Goal: Task Accomplishment & Management: Use online tool/utility

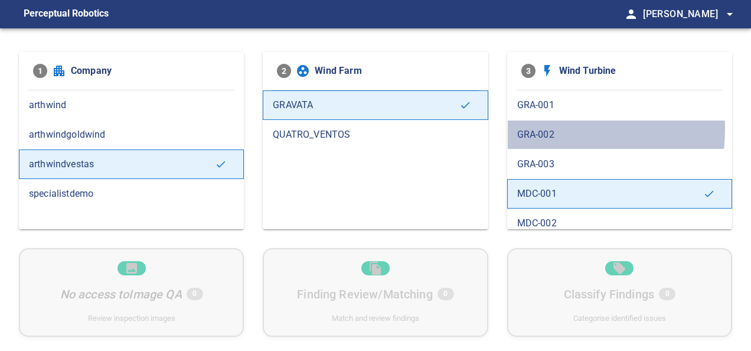
click at [551, 129] on span "GRA-002" at bounding box center [619, 135] width 205 height 14
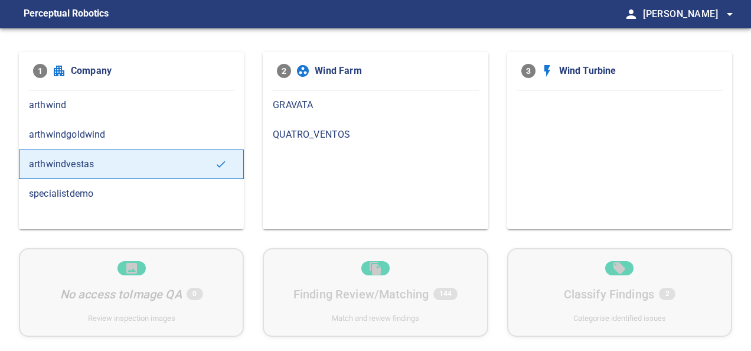
click at [321, 107] on span "GRAVATA" at bounding box center [375, 105] width 205 height 14
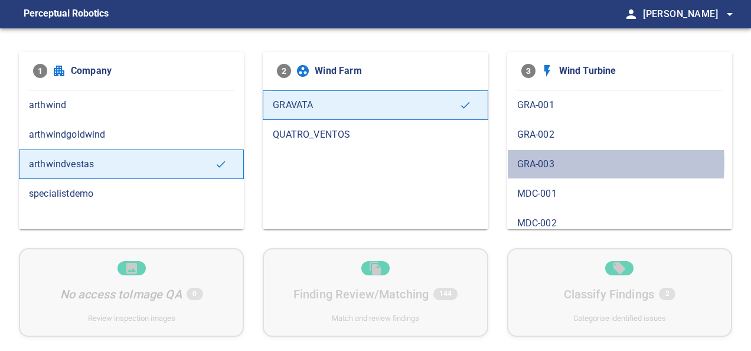
click at [548, 162] on span "GRA-003" at bounding box center [619, 164] width 205 height 14
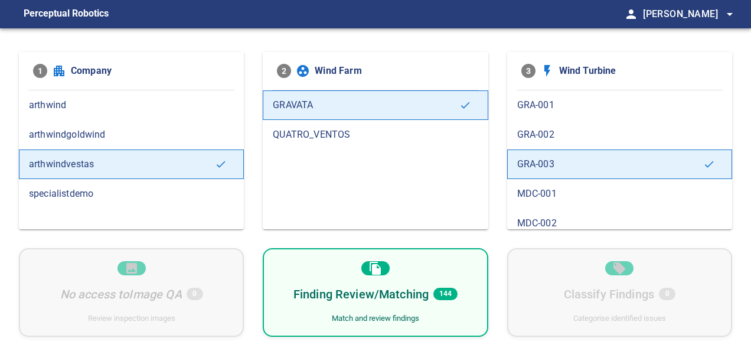
click at [569, 134] on span "GRA-002" at bounding box center [619, 135] width 205 height 14
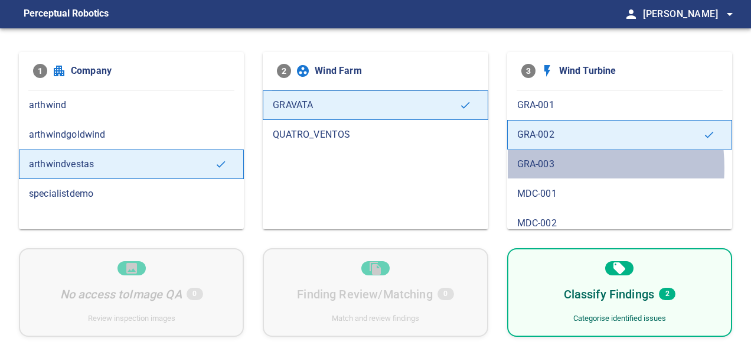
click at [551, 167] on span "GRA-003" at bounding box center [619, 164] width 205 height 14
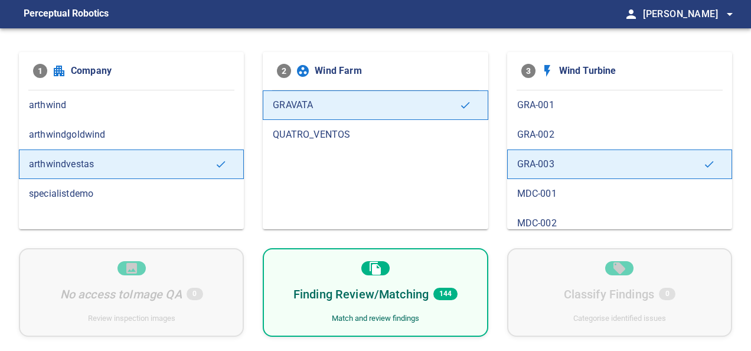
click at [562, 104] on span "GRA-001" at bounding box center [619, 105] width 205 height 14
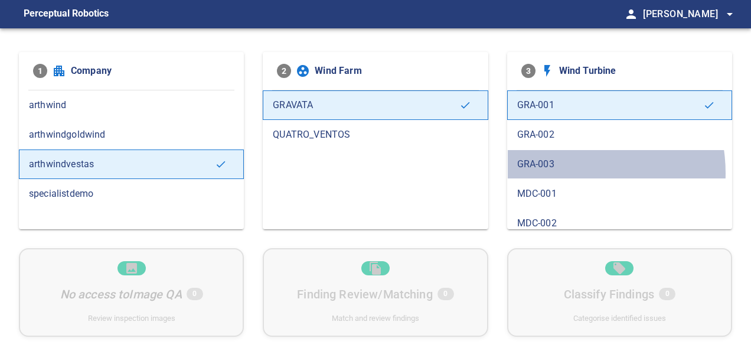
click at [562, 172] on div "GRA-003" at bounding box center [619, 164] width 225 height 30
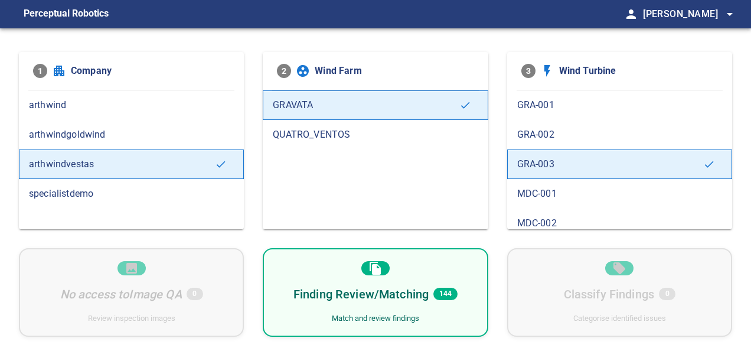
click at [392, 283] on div "Finding Review/Matching 144 Match and review findings" at bounding box center [375, 292] width 225 height 89
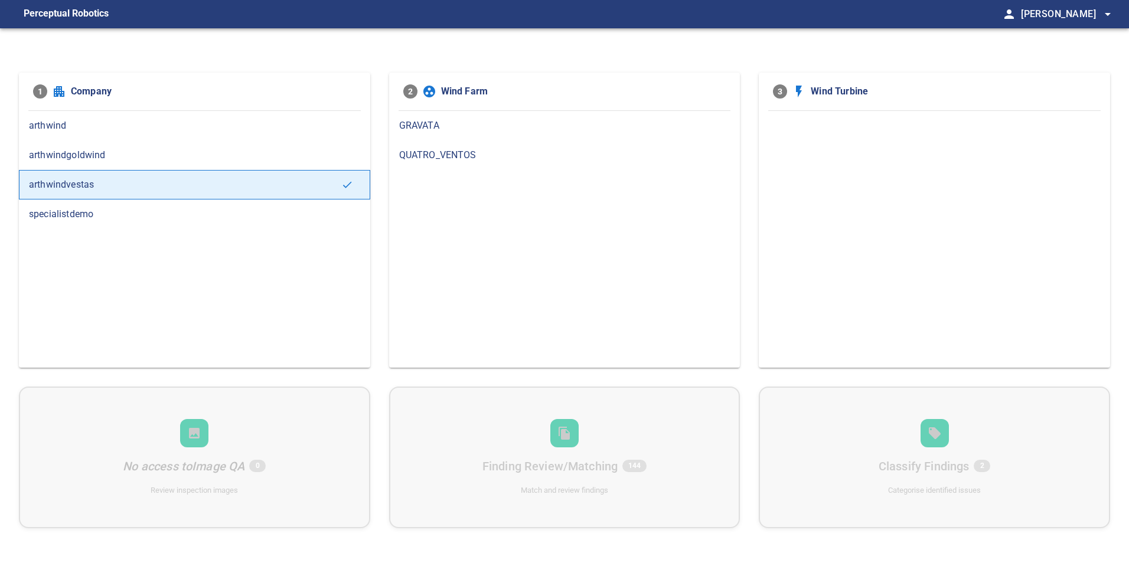
click at [430, 134] on div "GRAVATA" at bounding box center [564, 126] width 351 height 30
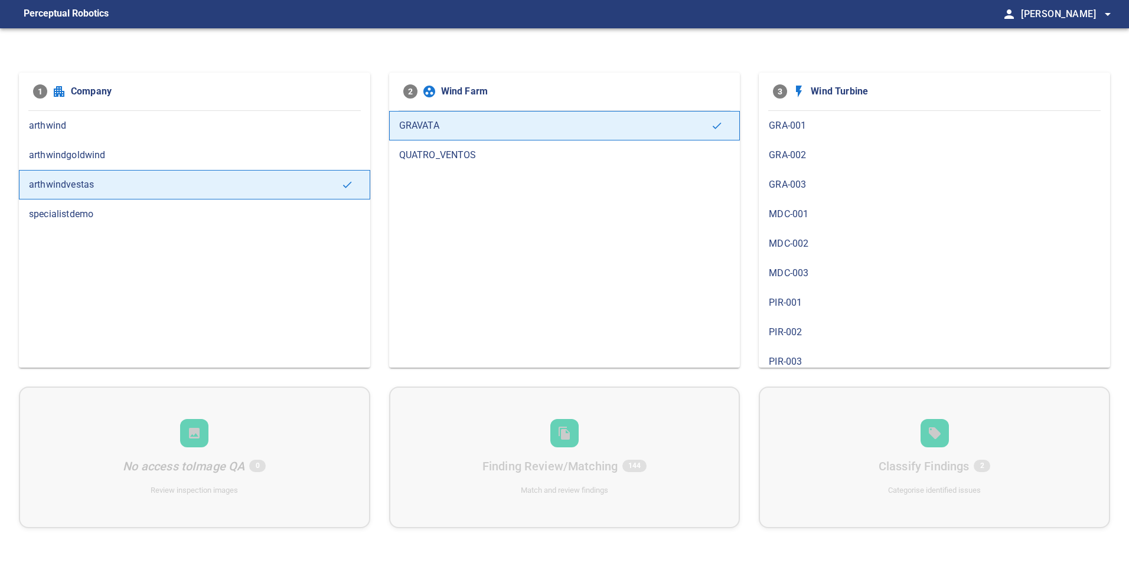
click at [948, 132] on span "GRA-001" at bounding box center [934, 126] width 331 height 14
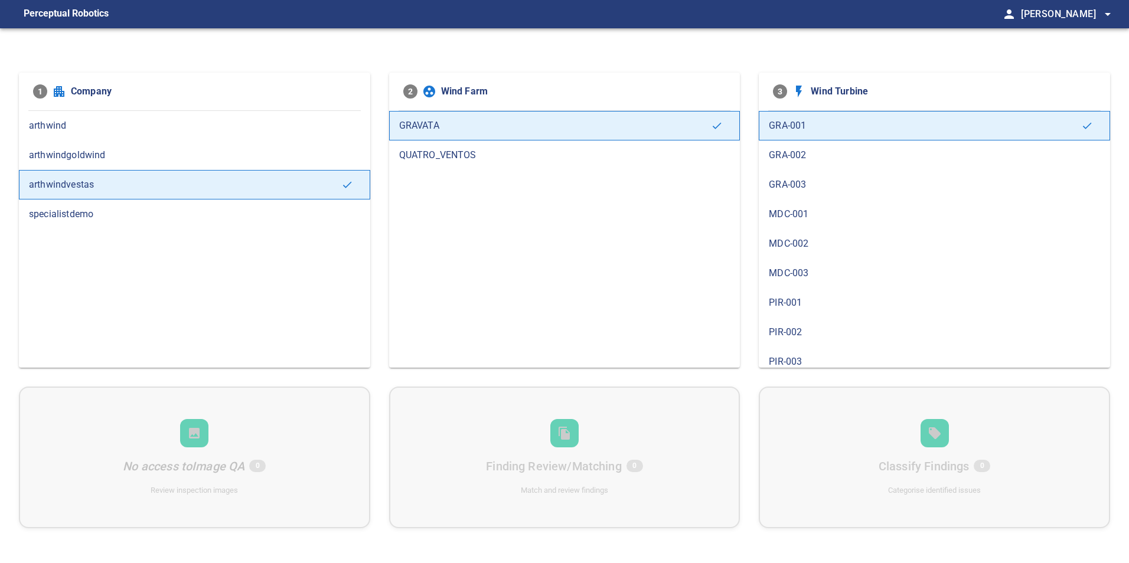
click at [907, 157] on span "GRA-002" at bounding box center [934, 155] width 331 height 14
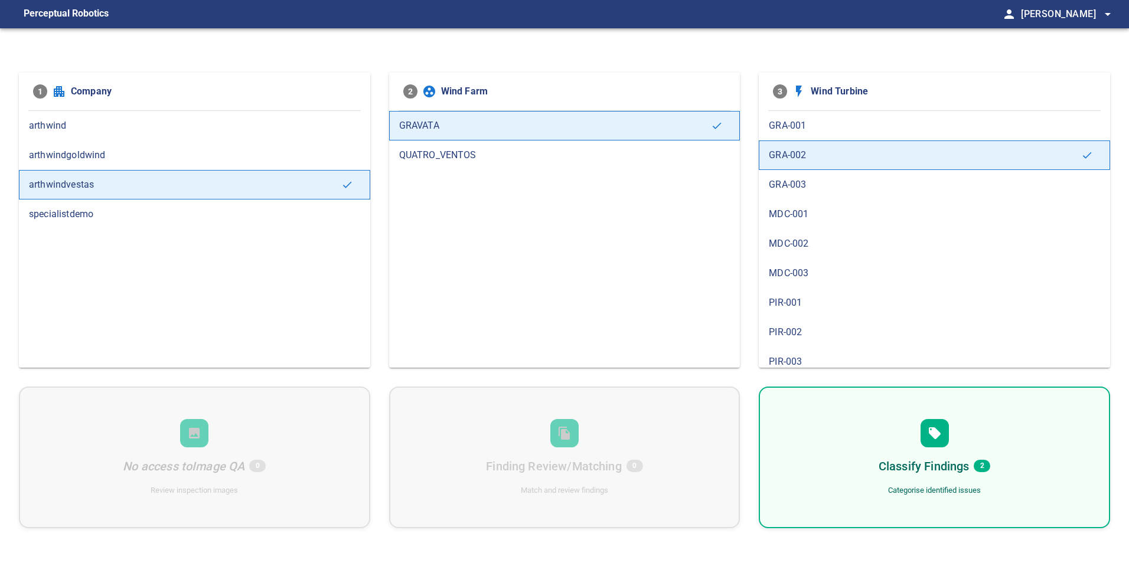
click at [790, 187] on span "GRA-003" at bounding box center [934, 185] width 331 height 14
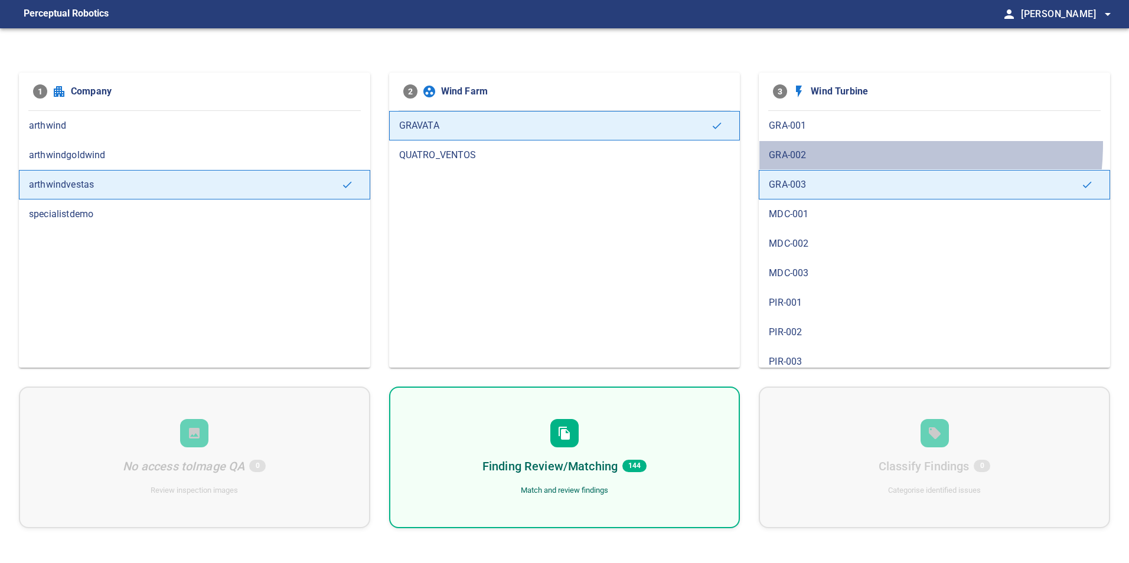
click at [833, 143] on div "GRA-002" at bounding box center [934, 156] width 351 height 30
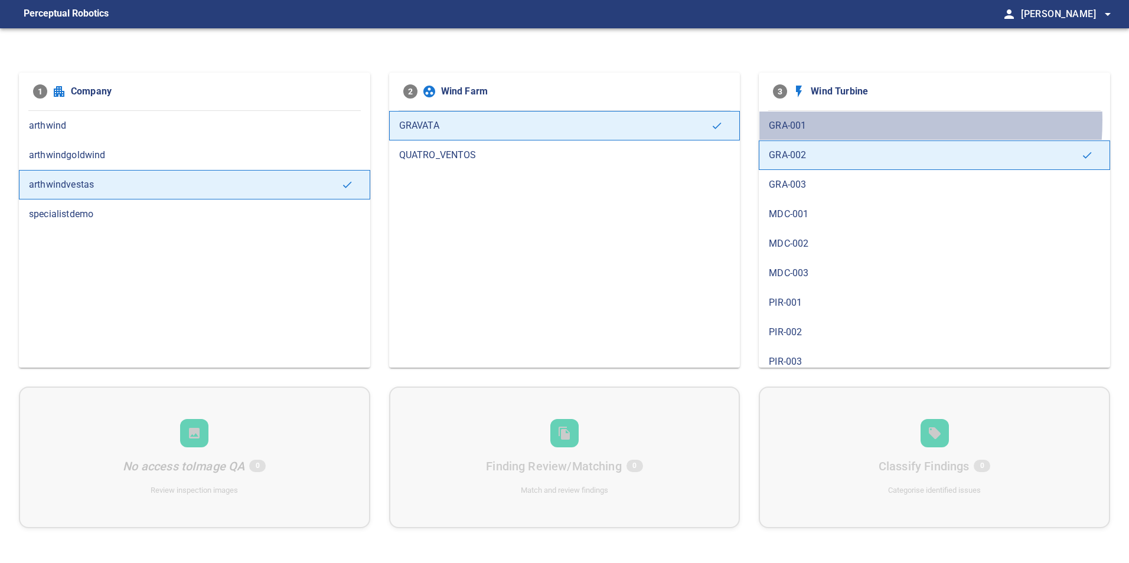
click at [837, 120] on span "GRA-001" at bounding box center [934, 126] width 331 height 14
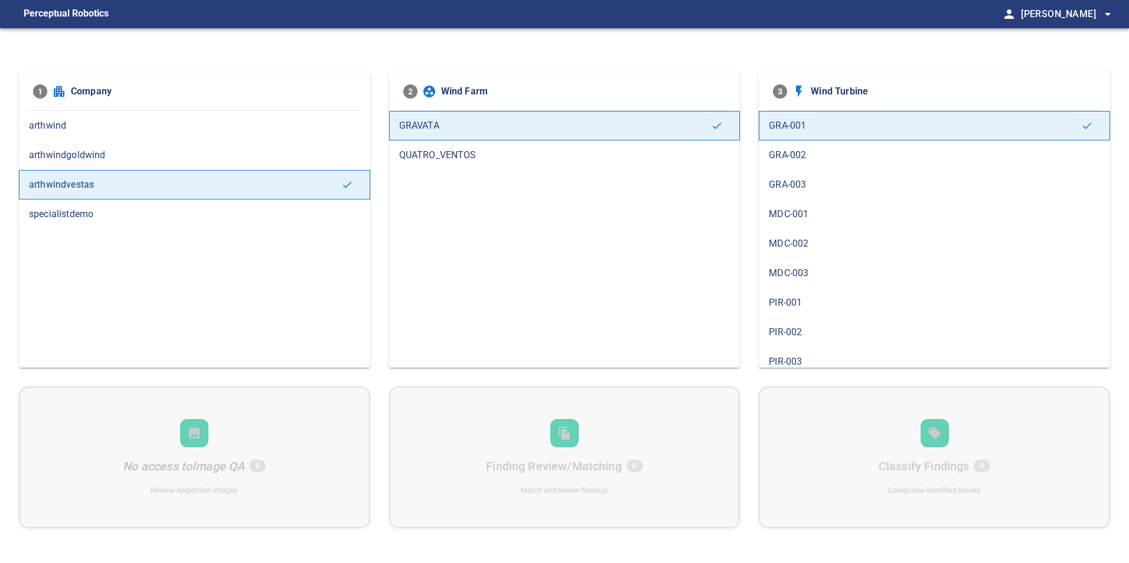
click at [829, 210] on span "MDC-001" at bounding box center [934, 214] width 331 height 14
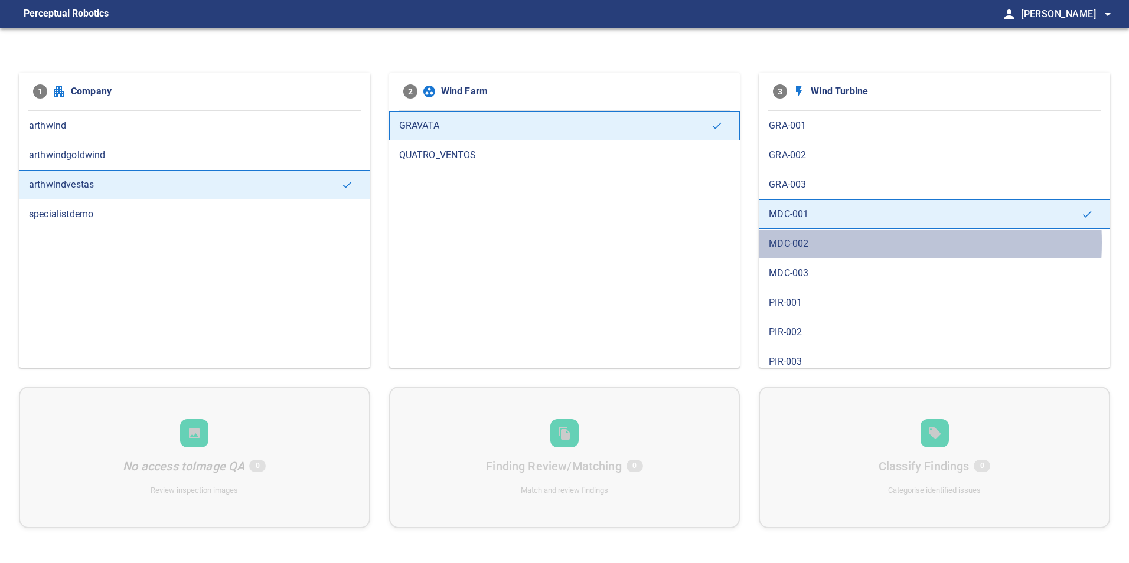
click at [830, 243] on span "MDC-002" at bounding box center [934, 244] width 331 height 14
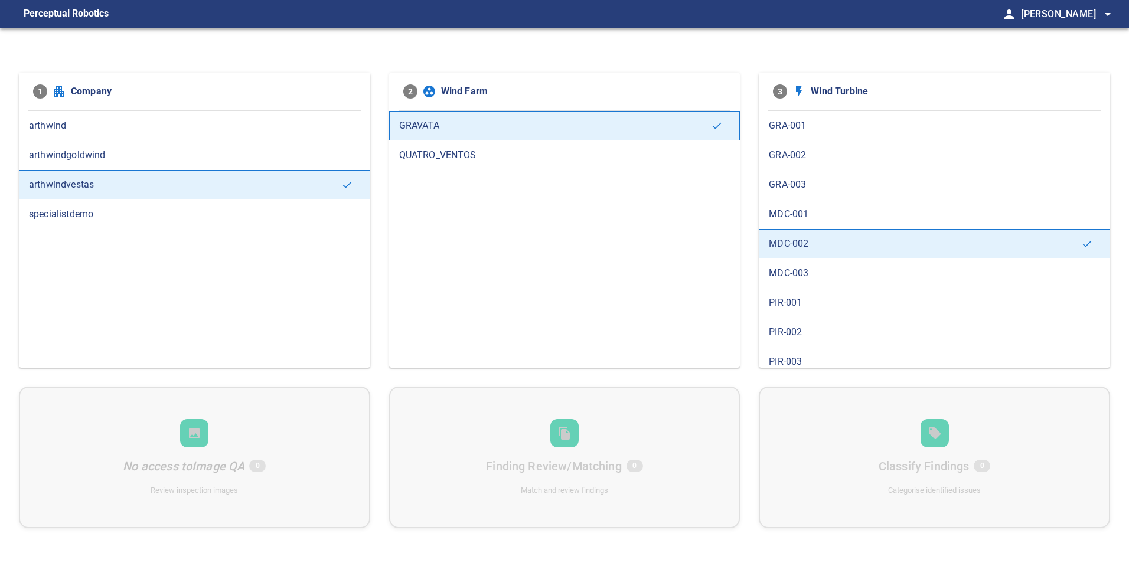
click at [802, 313] on div "PIR-001" at bounding box center [934, 303] width 351 height 30
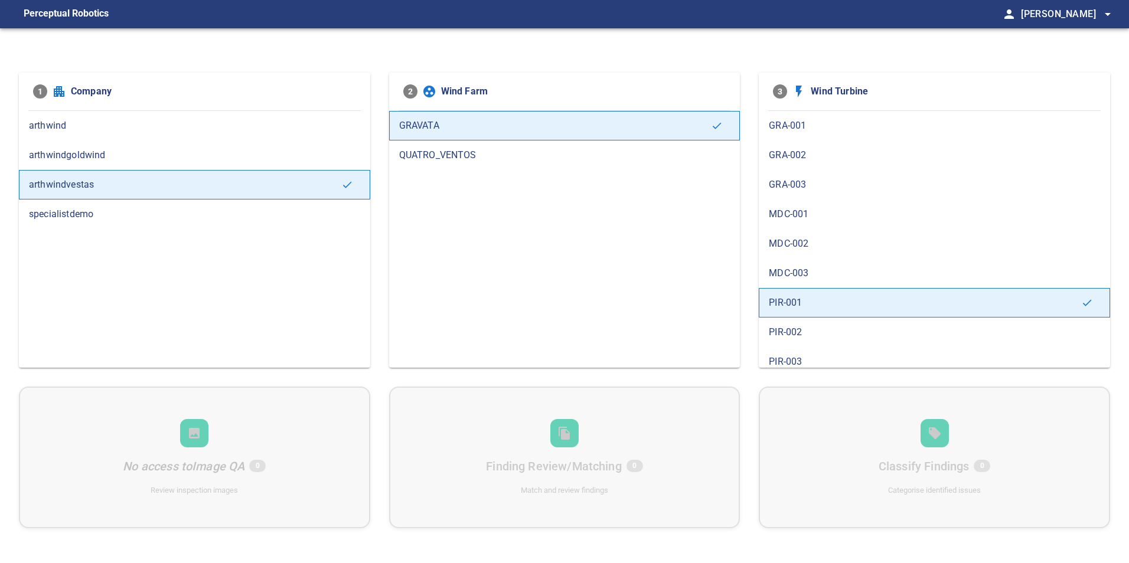
click at [810, 330] on span "PIR-002" at bounding box center [934, 332] width 331 height 14
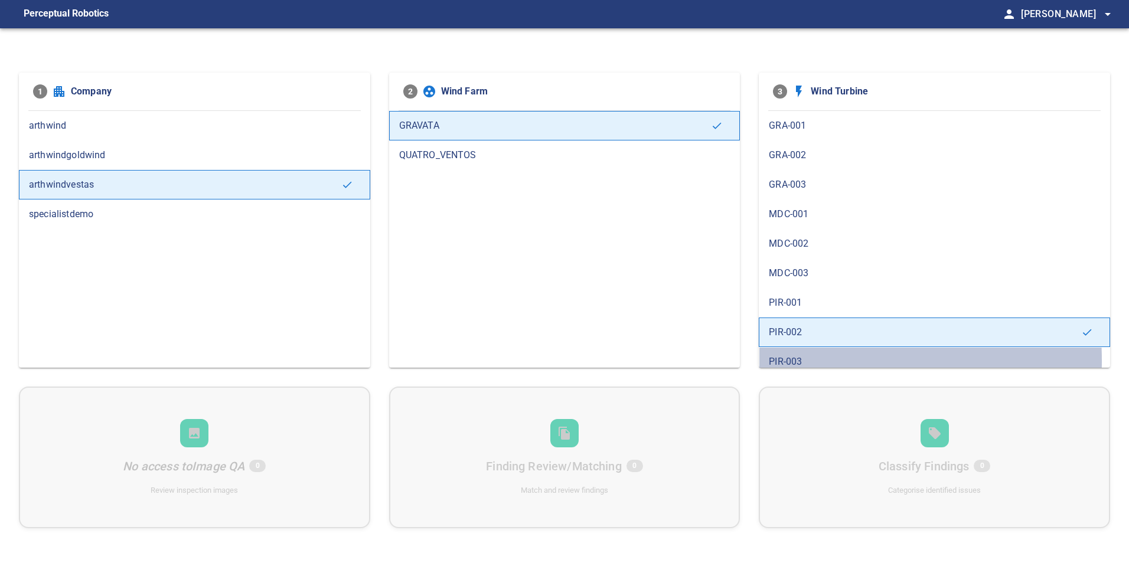
click at [803, 361] on span "PIR-003" at bounding box center [934, 362] width 331 height 14
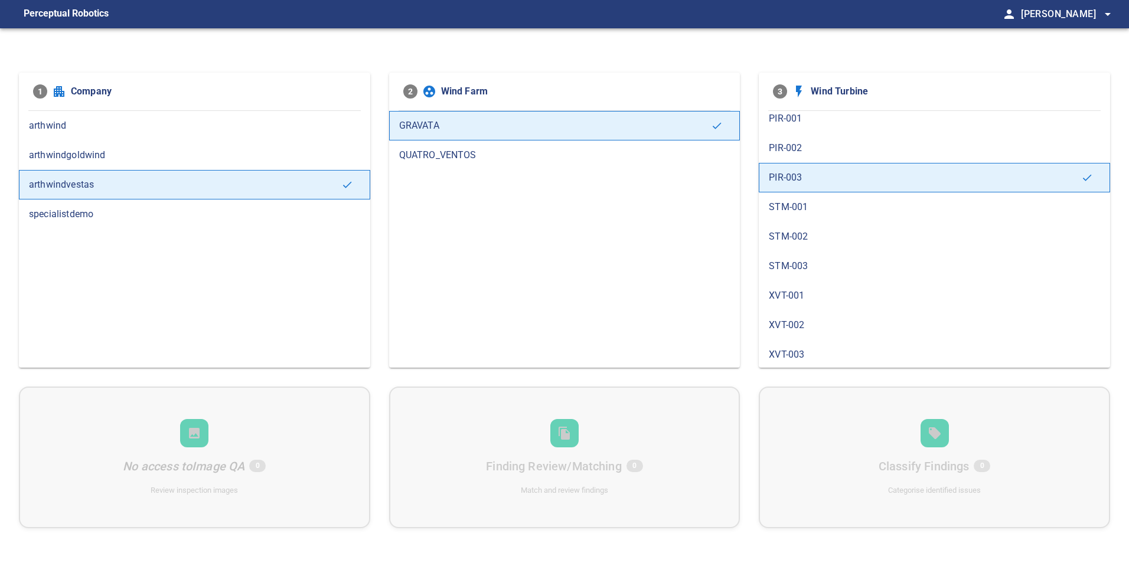
scroll to position [186, 0]
click at [811, 333] on div "XVT-002" at bounding box center [934, 324] width 351 height 30
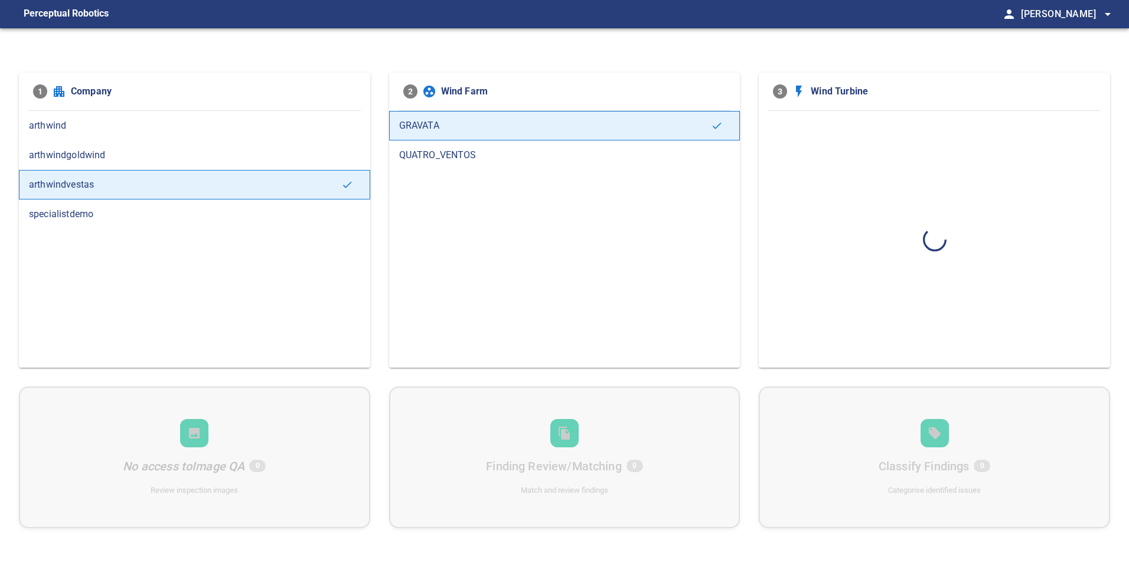
scroll to position [0, 0]
click at [471, 143] on div "QUATRO_VENTOS" at bounding box center [564, 156] width 351 height 30
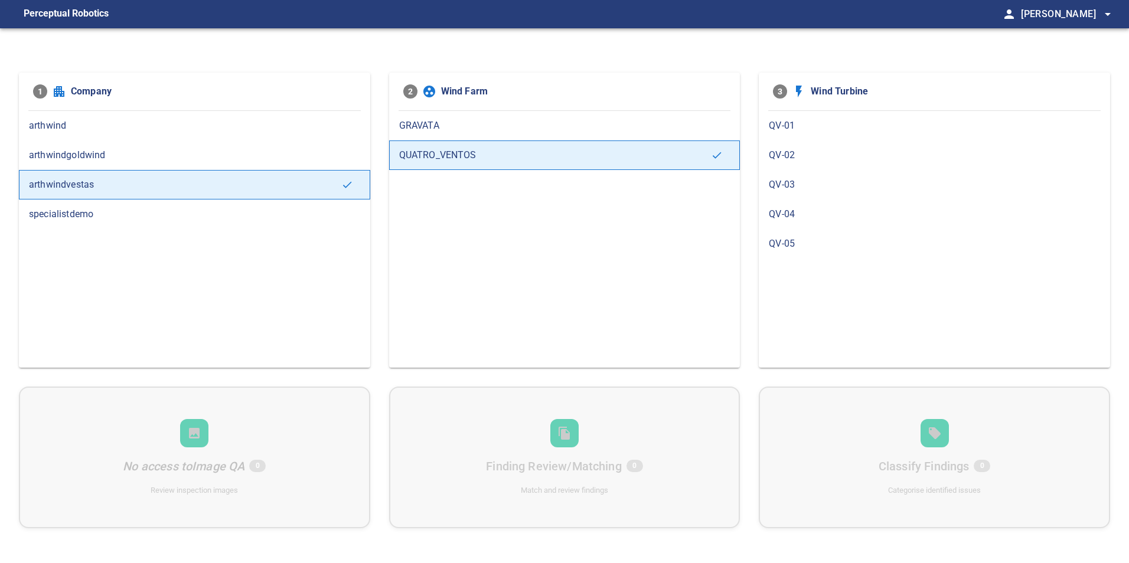
click at [808, 125] on span "QV-01" at bounding box center [934, 126] width 331 height 14
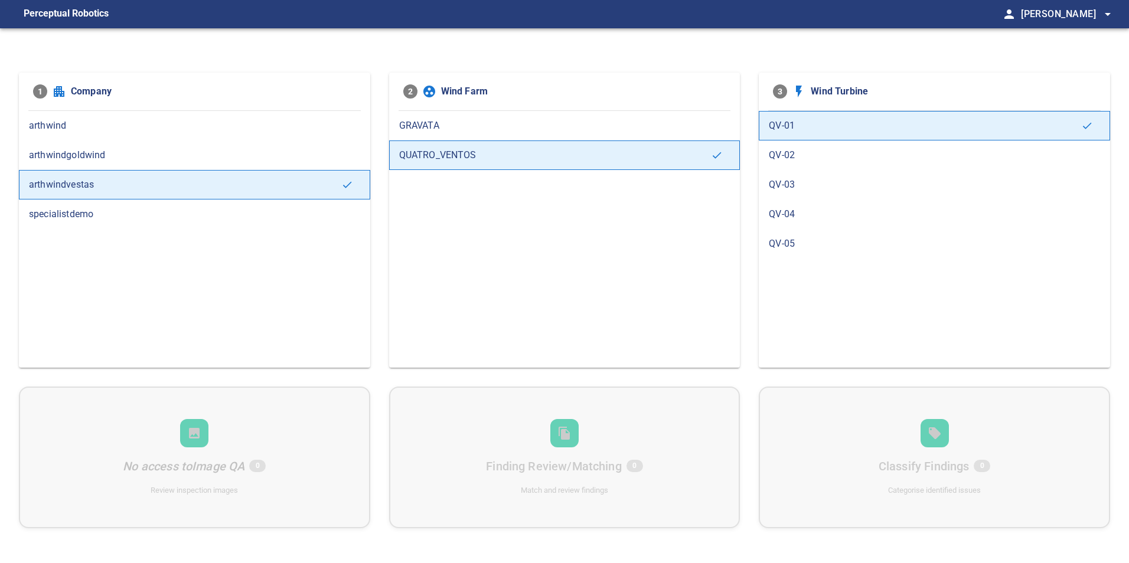
click at [491, 128] on span "GRAVATA" at bounding box center [564, 126] width 331 height 14
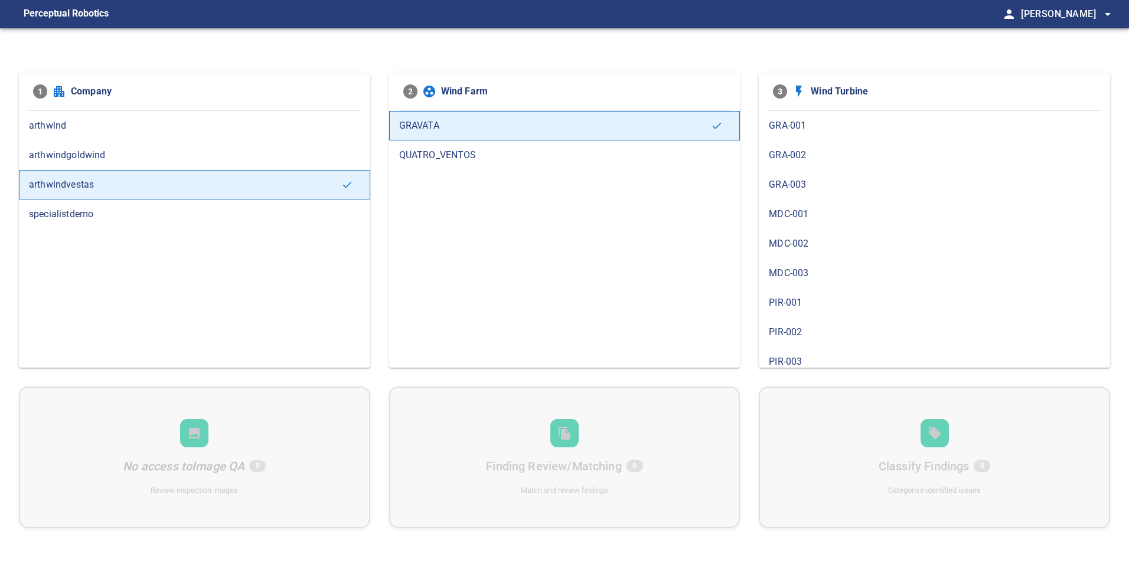
click at [784, 122] on span "GRA-001" at bounding box center [934, 126] width 331 height 14
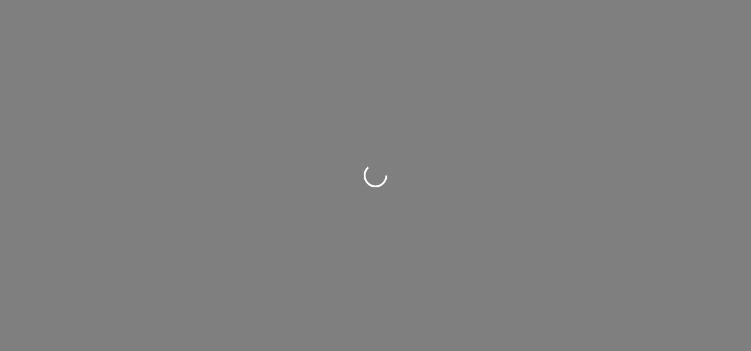
click at [269, 174] on div at bounding box center [375, 175] width 751 height 351
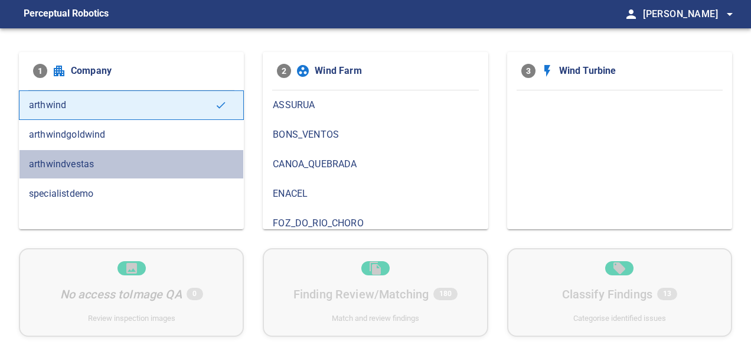
click at [131, 161] on span "arthwindvestas" at bounding box center [131, 164] width 205 height 14
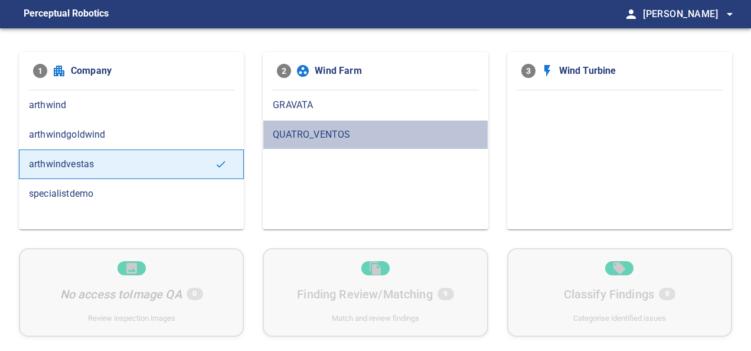
click at [350, 133] on span "QUATRO_VENTOS" at bounding box center [375, 135] width 205 height 14
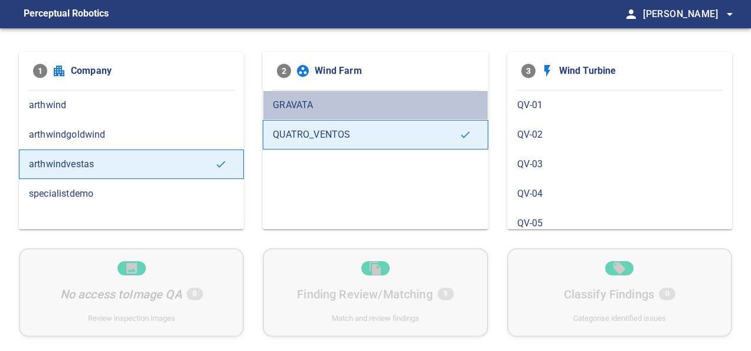
click at [360, 101] on span "GRAVATA" at bounding box center [375, 105] width 205 height 14
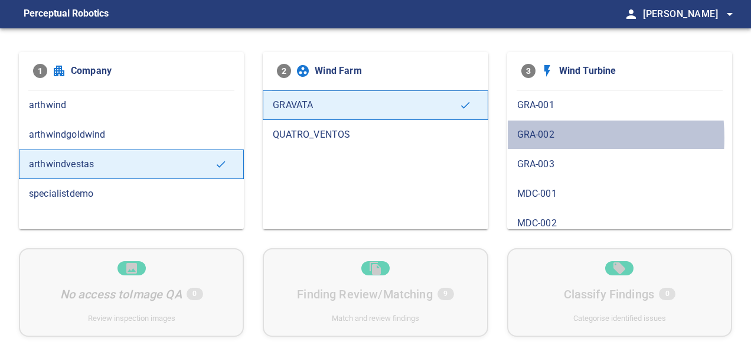
click at [534, 137] on span "GRA-002" at bounding box center [619, 135] width 205 height 14
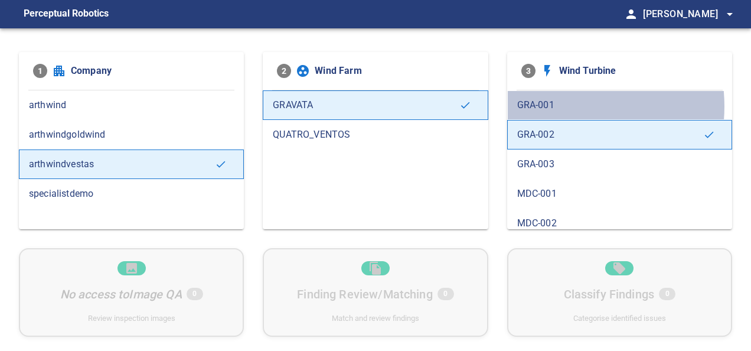
click at [549, 106] on span "GRA-001" at bounding box center [619, 105] width 205 height 14
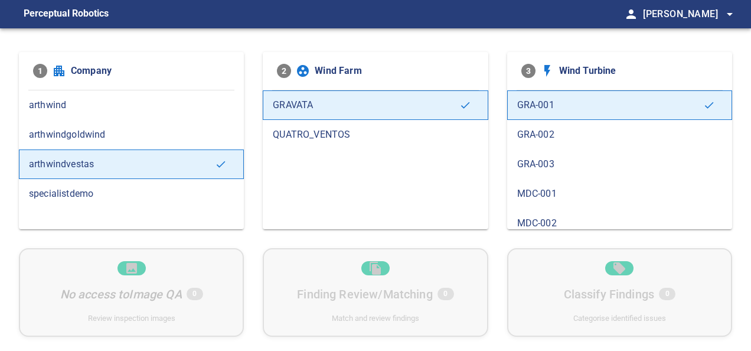
click at [547, 164] on span "GRA-003" at bounding box center [619, 164] width 205 height 14
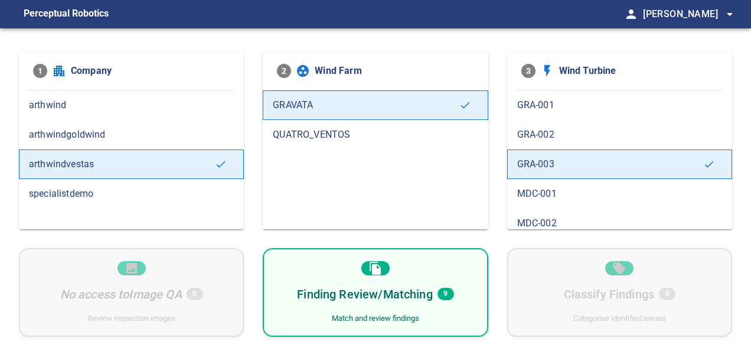
click at [321, 141] on span "QUATRO_VENTOS" at bounding box center [375, 135] width 205 height 14
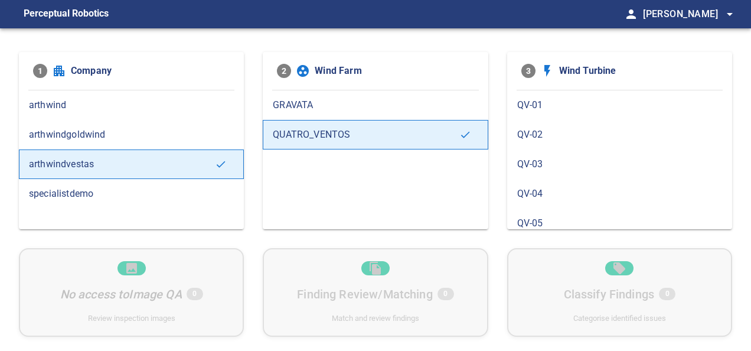
click at [409, 94] on div "GRAVATA" at bounding box center [375, 105] width 225 height 30
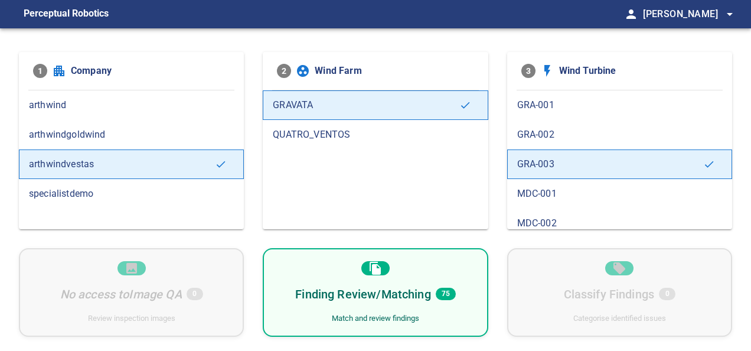
click at [591, 102] on span "GRA-001" at bounding box center [619, 105] width 205 height 14
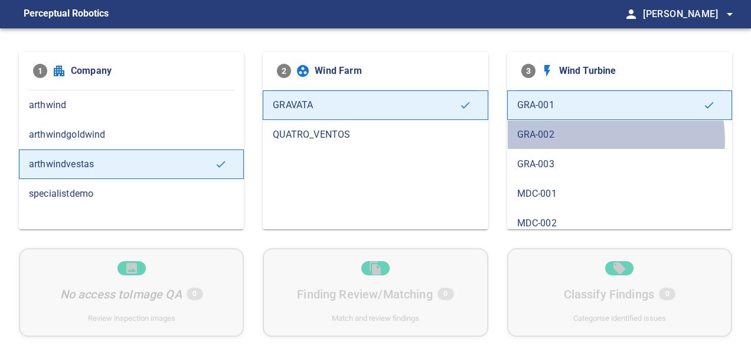
click at [586, 139] on span "GRA-002" at bounding box center [619, 135] width 205 height 14
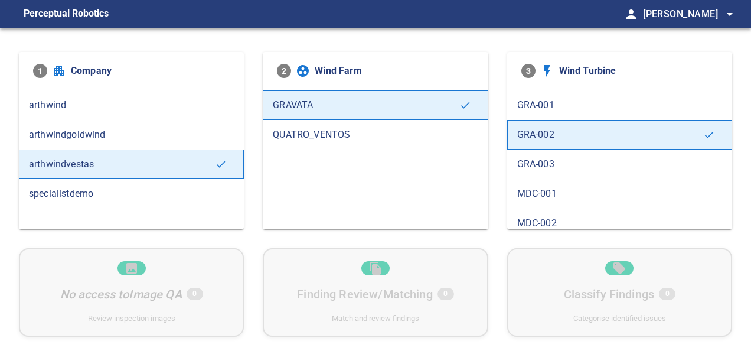
click at [568, 179] on div "MDC-001" at bounding box center [619, 194] width 225 height 30
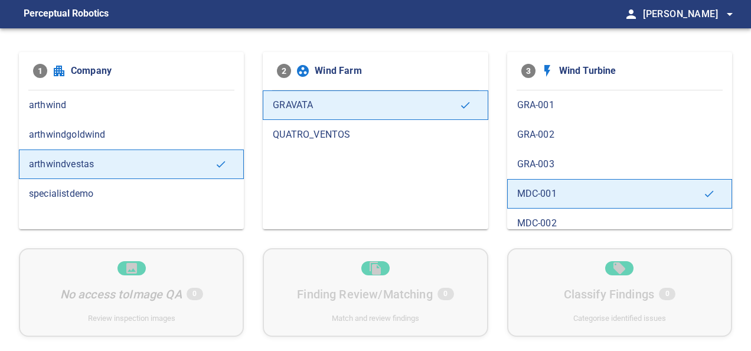
click at [569, 162] on span "GRA-003" at bounding box center [619, 164] width 205 height 14
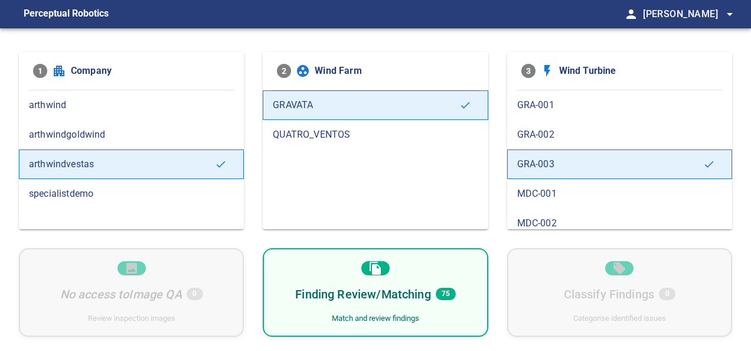
click at [411, 258] on div "Finding Review/Matching 75 Match and review findings" at bounding box center [375, 292] width 225 height 89
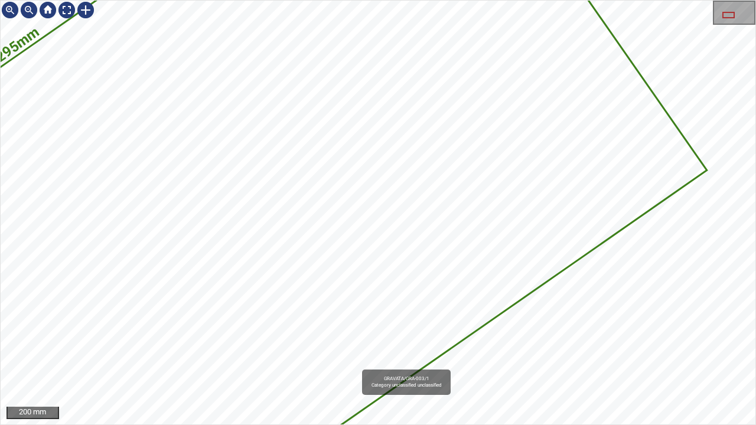
click at [692, 350] on div "6295mm 3088mm GRAVATA/GRA-003/1 Category unclassified unclassified" at bounding box center [378, 213] width 755 height 424
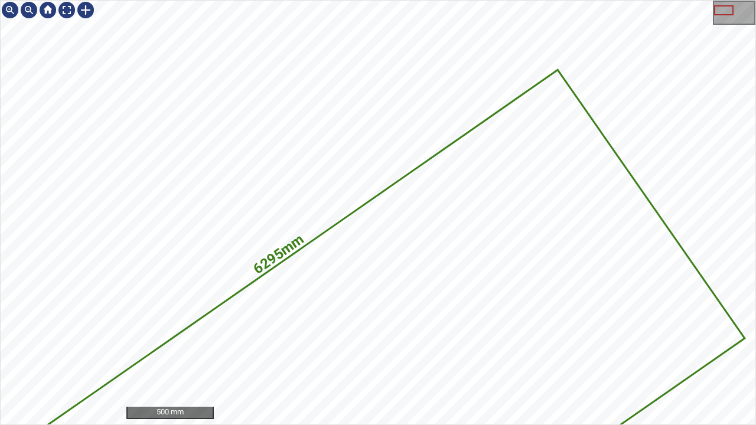
click at [665, 234] on div "6295mm 3088mm" at bounding box center [378, 213] width 755 height 424
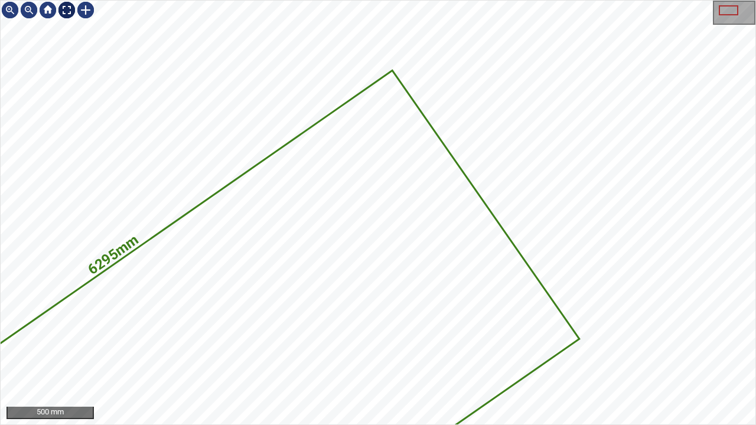
click at [67, 16] on div at bounding box center [66, 10] width 19 height 19
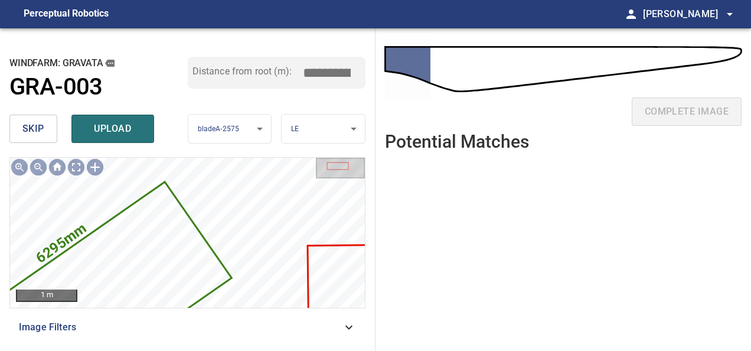
click at [312, 127] on body "**********" at bounding box center [375, 175] width 751 height 351
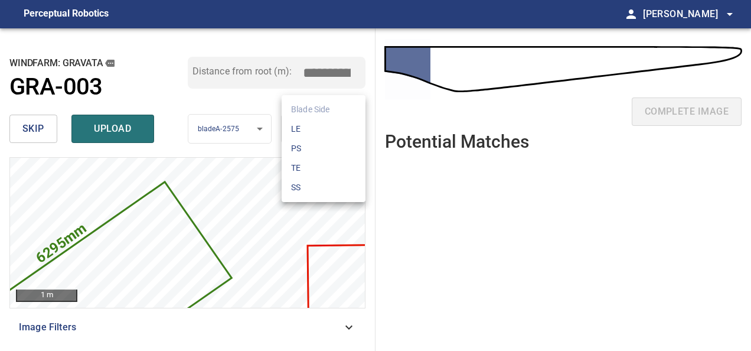
click at [214, 128] on div at bounding box center [375, 175] width 751 height 351
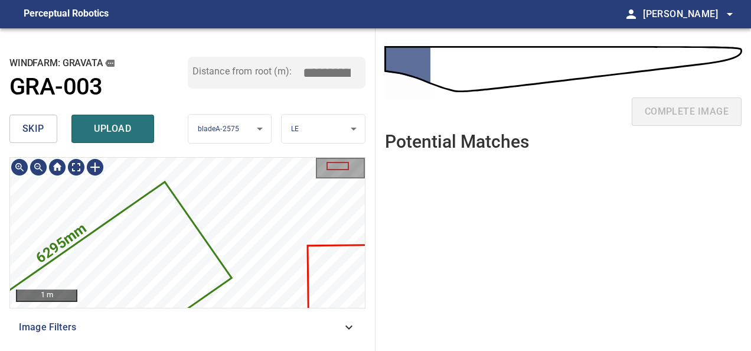
click at [240, 130] on body "**********" at bounding box center [375, 175] width 751 height 351
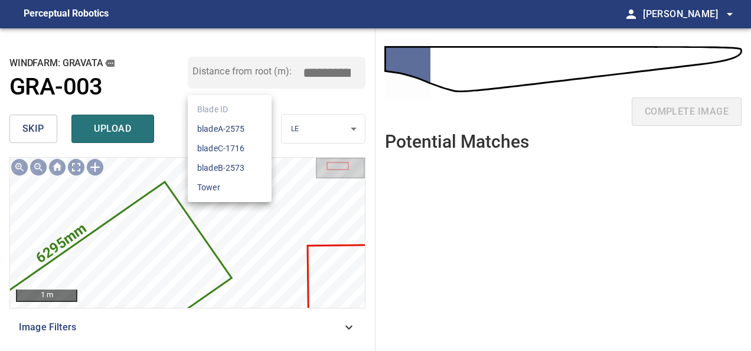
click at [234, 152] on li "bladeC-1716" at bounding box center [230, 148] width 84 height 19
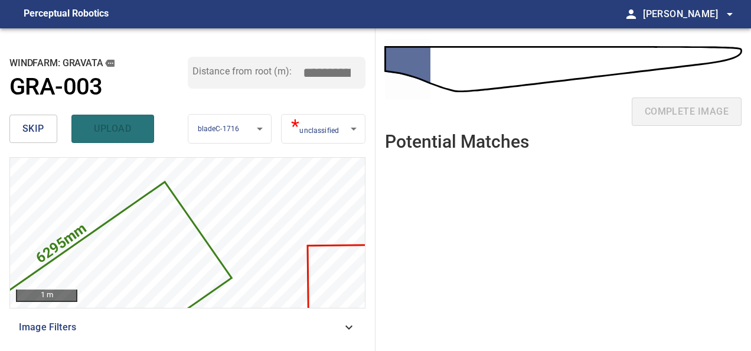
click at [319, 122] on body "**********" at bounding box center [375, 175] width 751 height 351
click at [320, 131] on li "LE" at bounding box center [324, 128] width 84 height 19
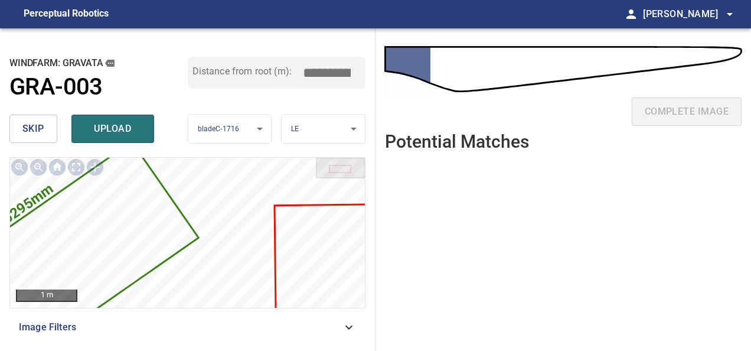
click at [323, 133] on body "**********" at bounding box center [375, 175] width 751 height 351
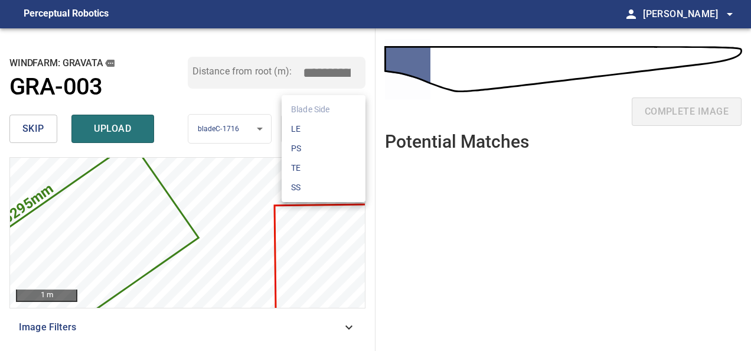
click at [306, 151] on li "PS" at bounding box center [324, 148] width 84 height 19
click at [395, 65] on div "complete image" at bounding box center [563, 80] width 357 height 84
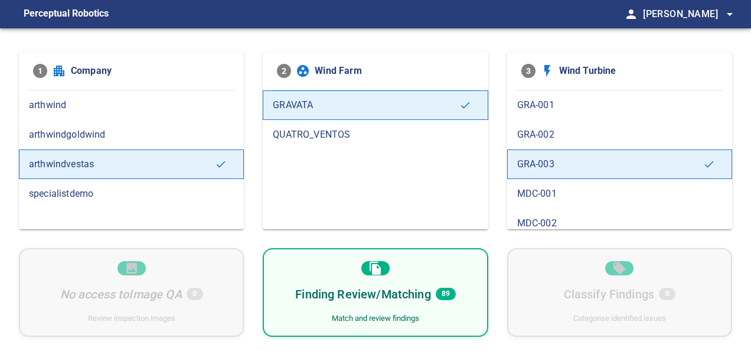
click at [553, 188] on span "MDC-001" at bounding box center [619, 194] width 205 height 14
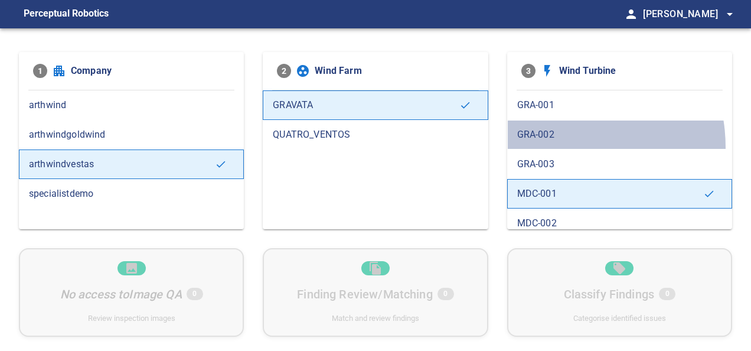
click at [550, 147] on div "GRA-002" at bounding box center [619, 135] width 225 height 30
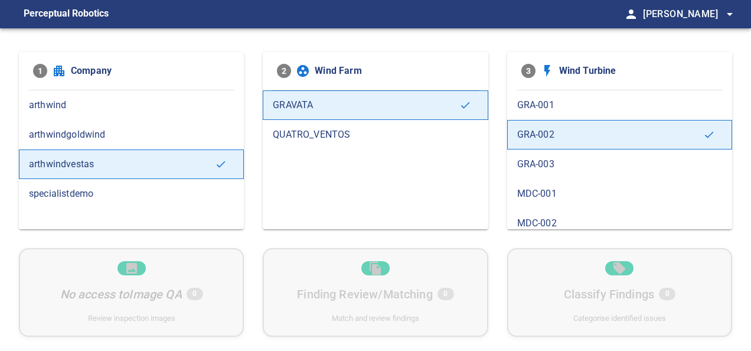
click at [573, 165] on span "GRA-003" at bounding box center [619, 164] width 205 height 14
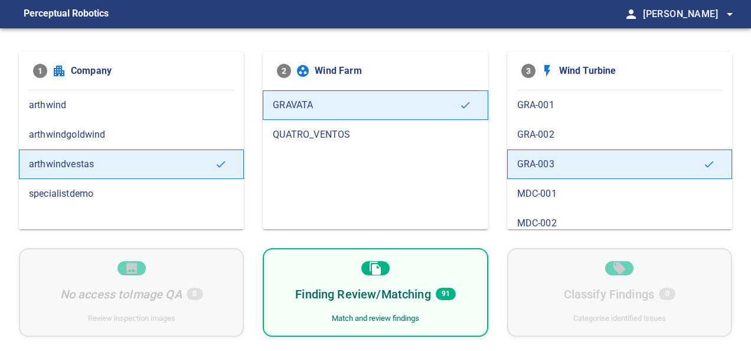
click at [463, 265] on div "Finding Review/Matching 91 Match and review findings" at bounding box center [375, 292] width 225 height 89
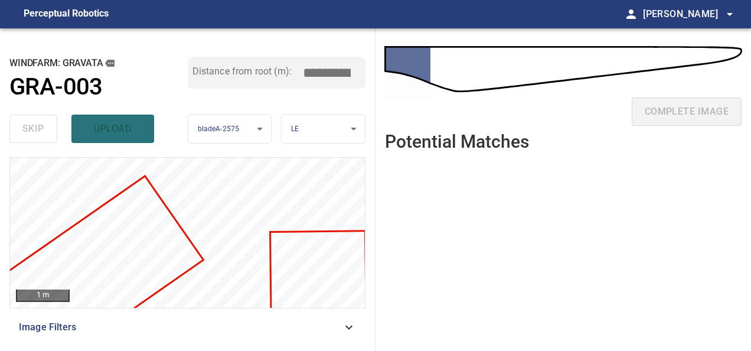
click at [243, 123] on body "**********" at bounding box center [375, 175] width 751 height 351
click at [243, 151] on li "bladeC-1716" at bounding box center [230, 148] width 84 height 19
click at [310, 125] on body "**********" at bounding box center [375, 175] width 751 height 351
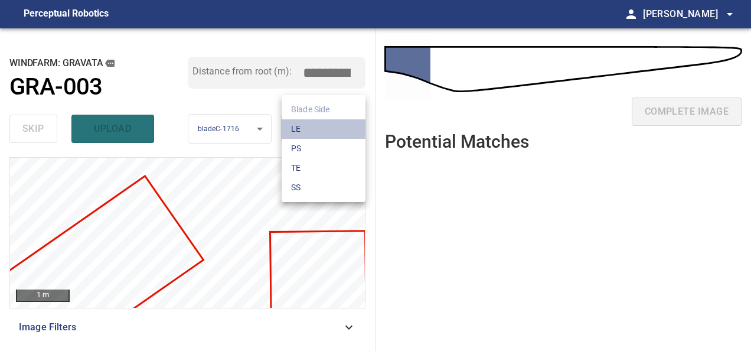
click at [318, 132] on li "LE" at bounding box center [324, 128] width 84 height 19
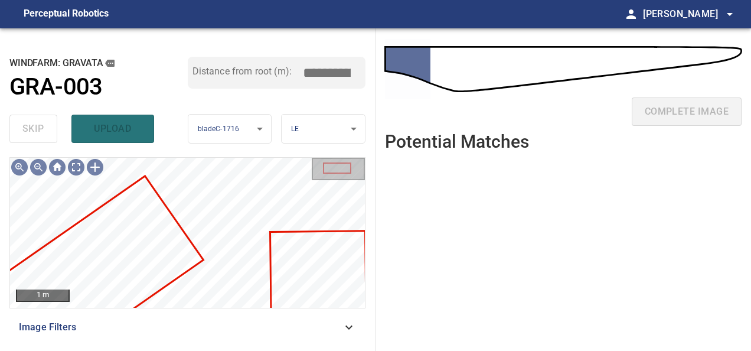
click at [399, 63] on div "complete image" at bounding box center [563, 80] width 357 height 84
